Goal: Find specific page/section

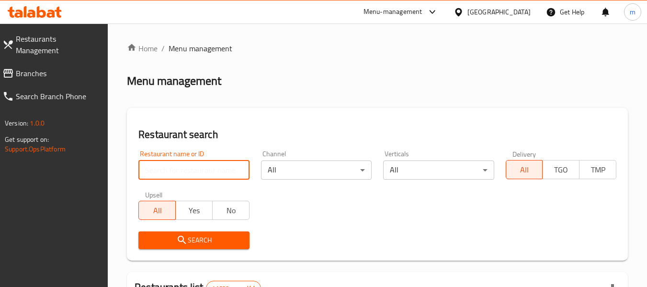
paste input "692637"
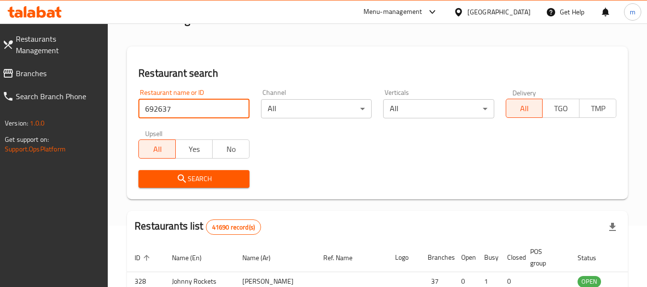
scroll to position [80, 0]
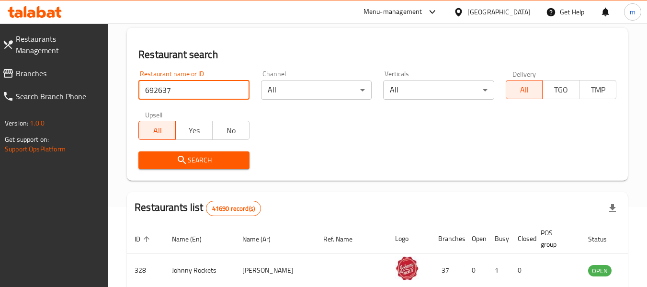
type input "692637"
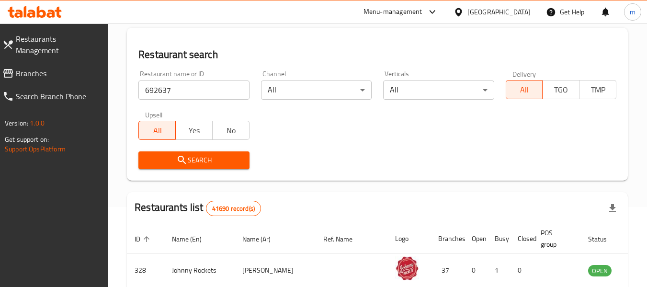
scroll to position [160, 0]
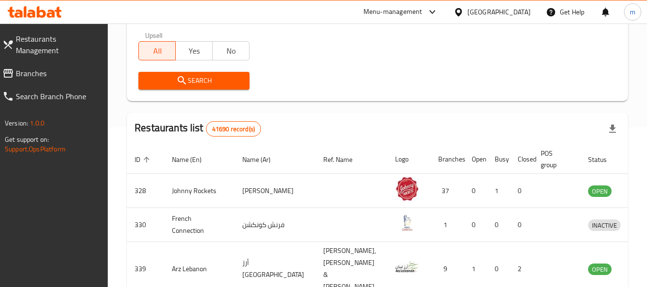
click at [228, 81] on span "Search" at bounding box center [193, 81] width 95 height 12
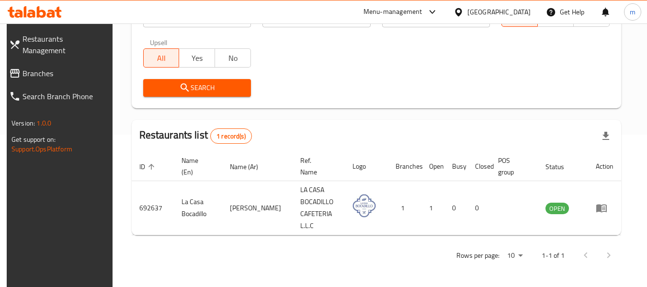
scroll to position [140, 0]
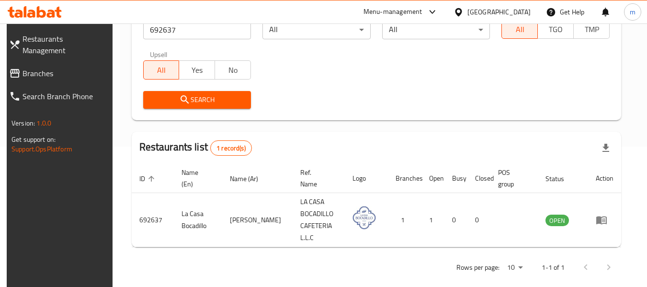
click at [39, 68] on span "Branches" at bounding box center [65, 74] width 85 height 12
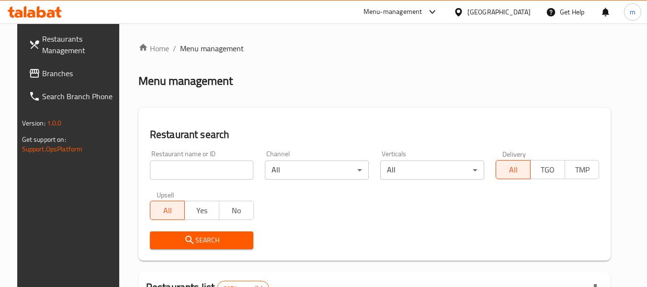
click at [61, 70] on span "Branches" at bounding box center [80, 74] width 76 height 12
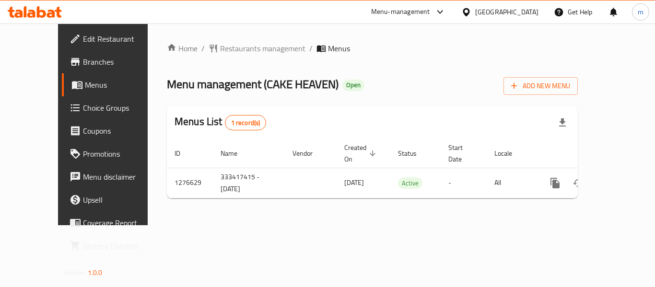
click at [83, 114] on span "Choice Groups" at bounding box center [121, 108] width 77 height 12
